Goal: Find specific page/section: Find specific page/section

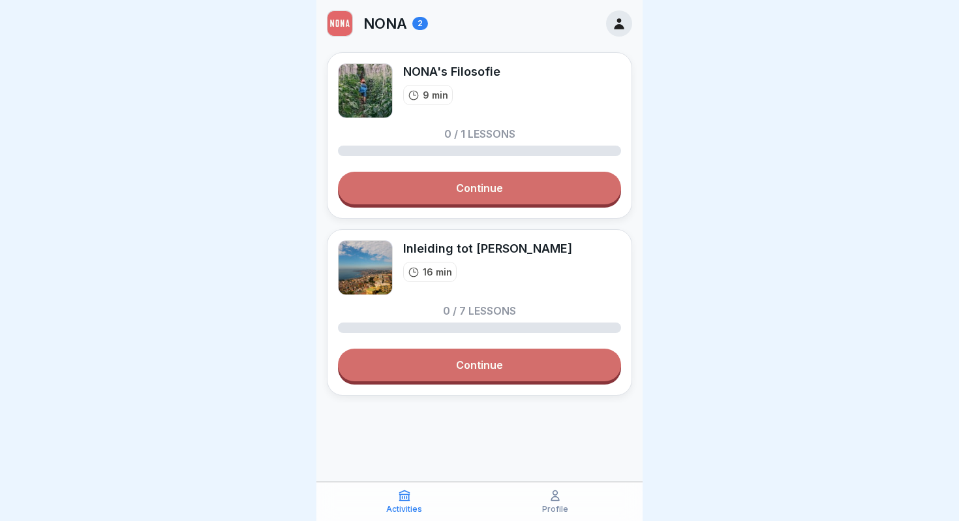
click at [621, 18] on icon at bounding box center [619, 23] width 14 height 14
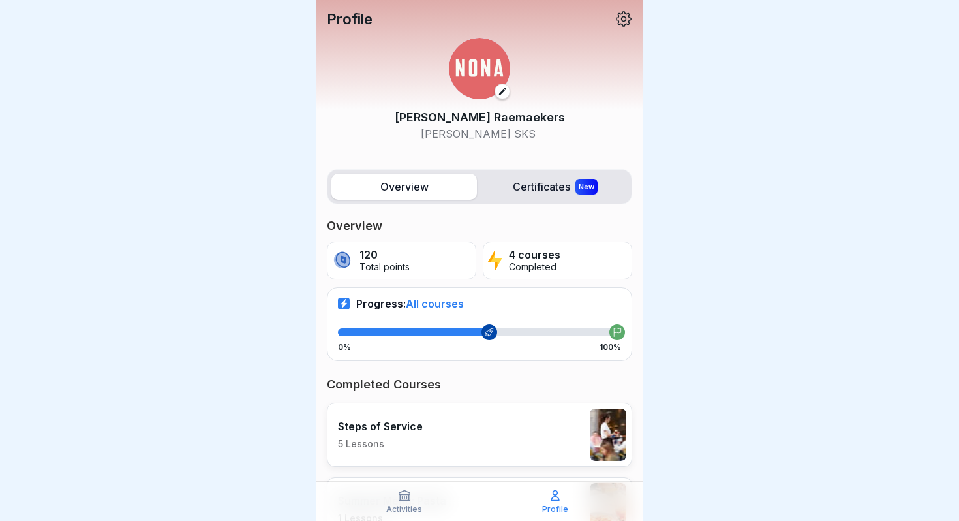
click at [549, 268] on p "Completed" at bounding box center [535, 267] width 52 height 11
click at [542, 181] on label "Certificates New" at bounding box center [555, 187] width 146 height 26
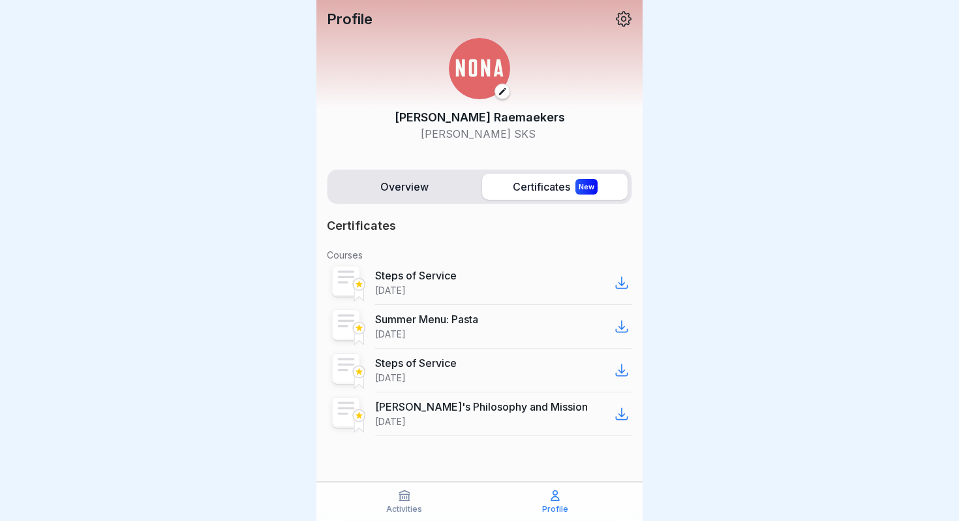
click at [403, 186] on label "Overview" at bounding box center [405, 187] width 146 height 26
